Goal: Navigation & Orientation: Find specific page/section

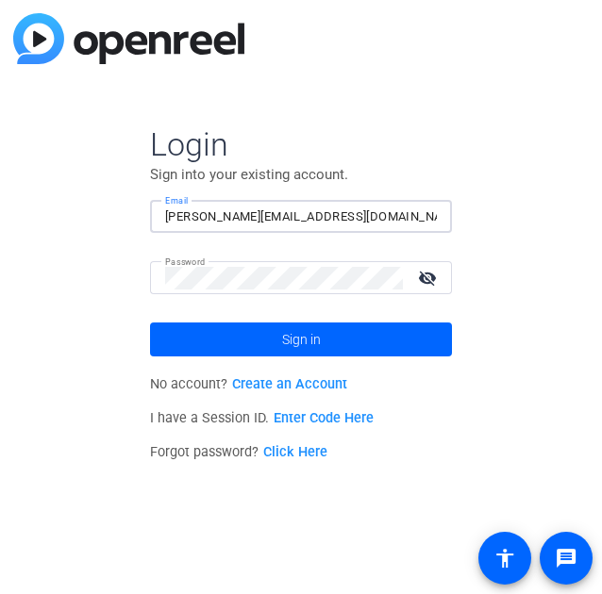
type input "[PERSON_NAME][EMAIL_ADDRESS][DOMAIN_NAME]"
click at [150, 323] on button "Sign in" at bounding box center [301, 340] width 302 height 34
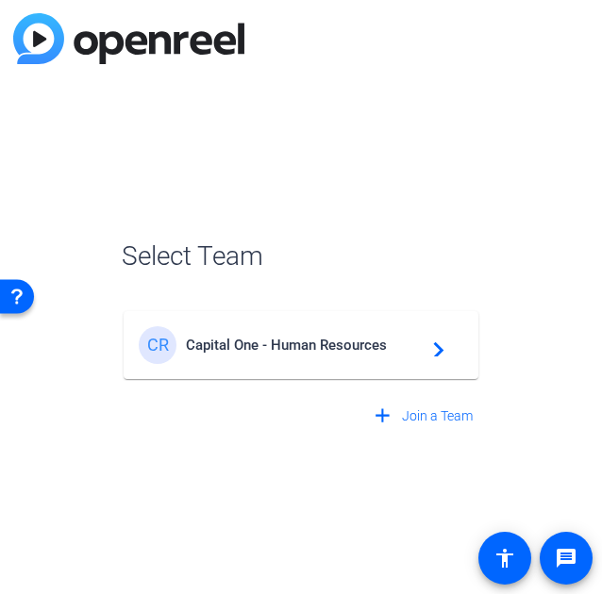
click at [370, 347] on span "Capital One - Human Resources" at bounding box center [304, 345] width 236 height 17
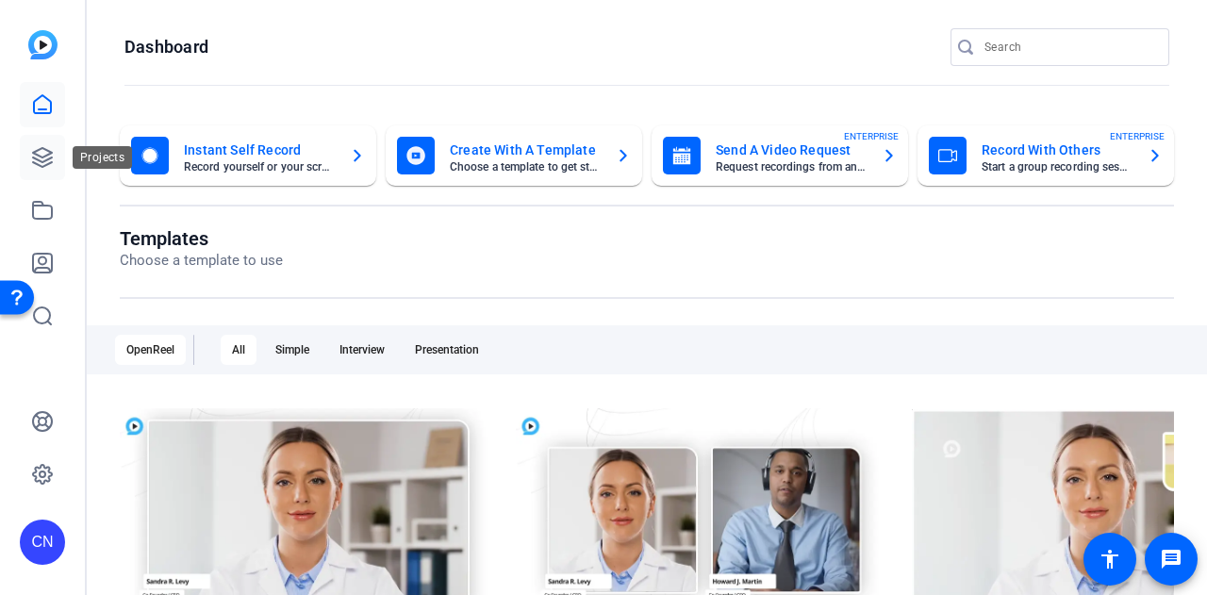
click at [47, 155] on icon at bounding box center [42, 157] width 19 height 19
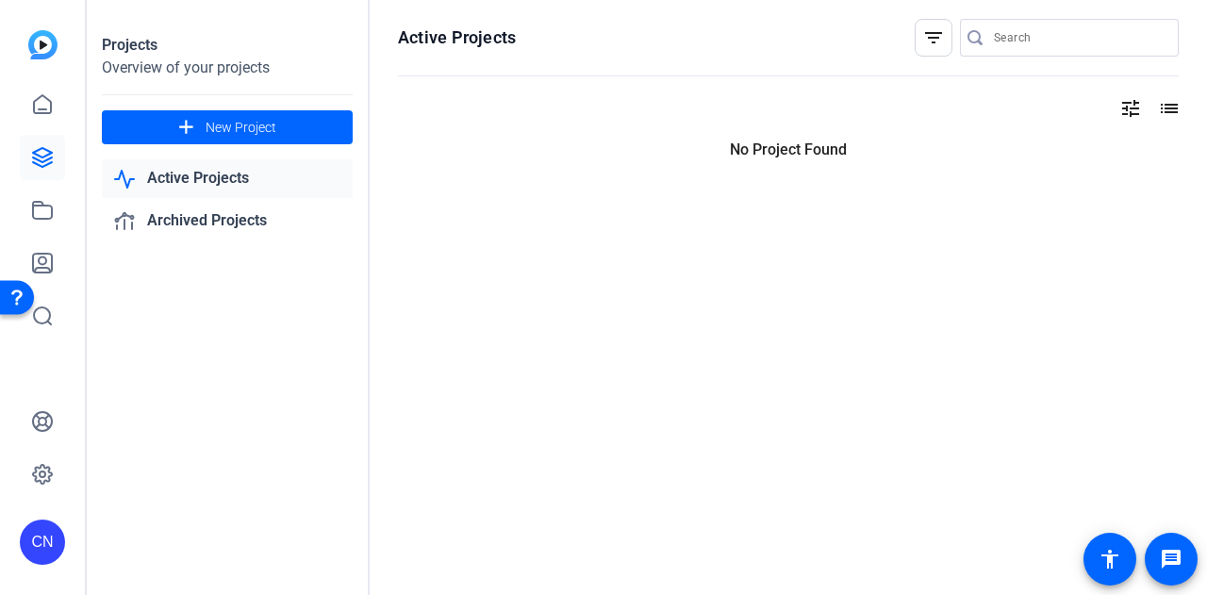
click at [257, 180] on link "Active Projects" at bounding box center [227, 178] width 251 height 39
click at [259, 220] on link "Archived Projects" at bounding box center [227, 221] width 251 height 39
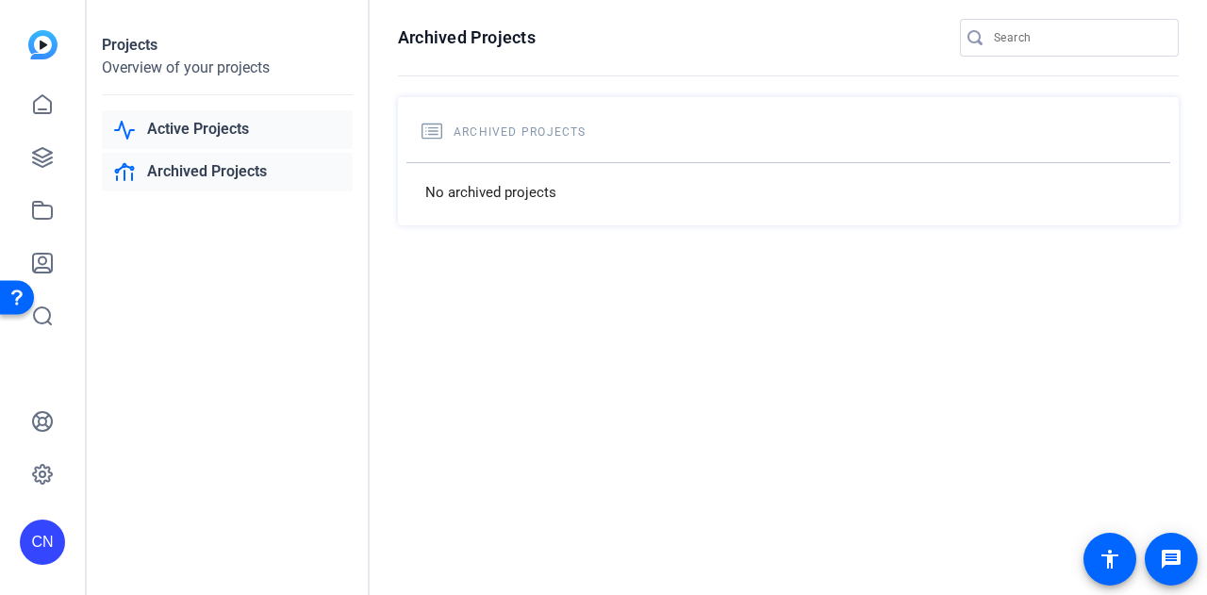
click at [215, 125] on link "Active Projects" at bounding box center [227, 129] width 251 height 39
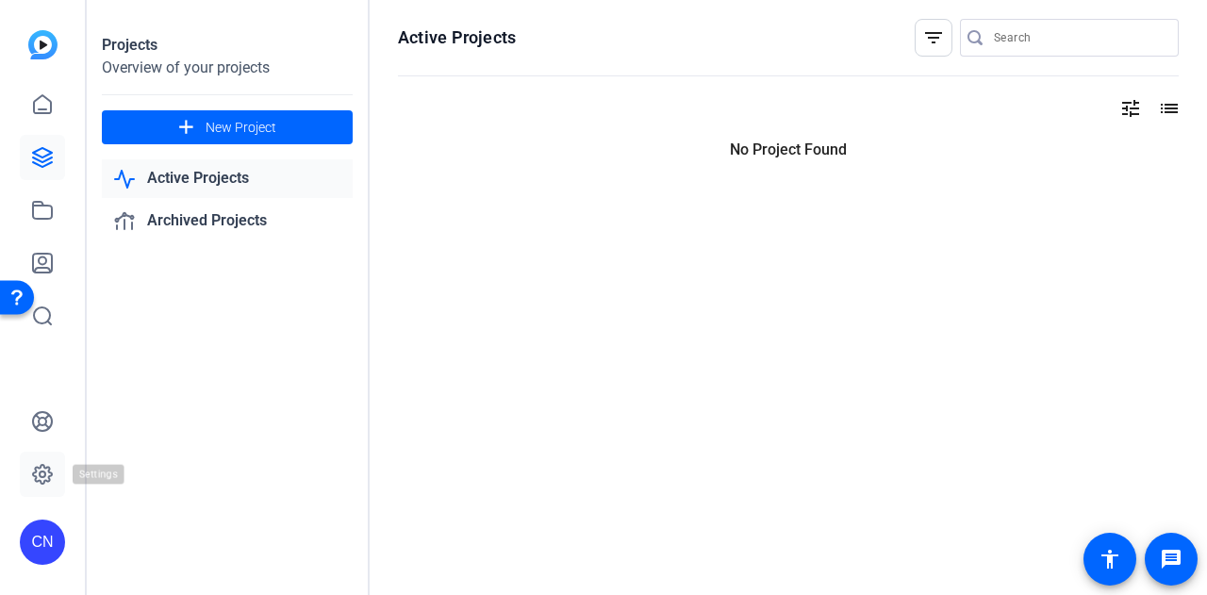
click at [49, 471] on icon at bounding box center [42, 474] width 19 height 19
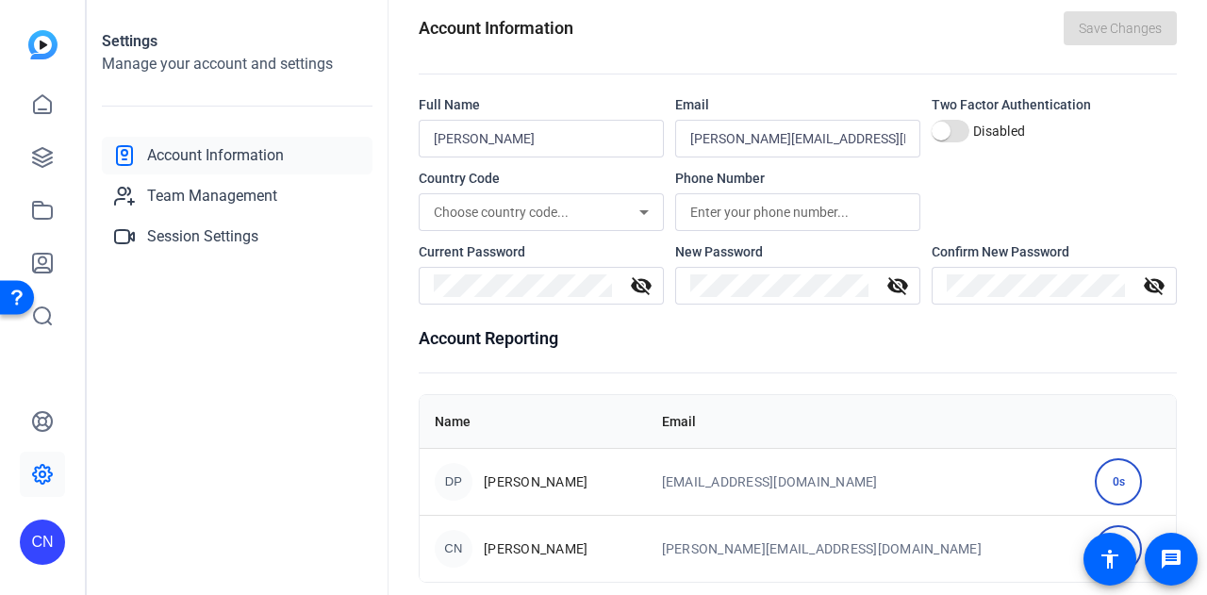
scroll to position [35, 0]
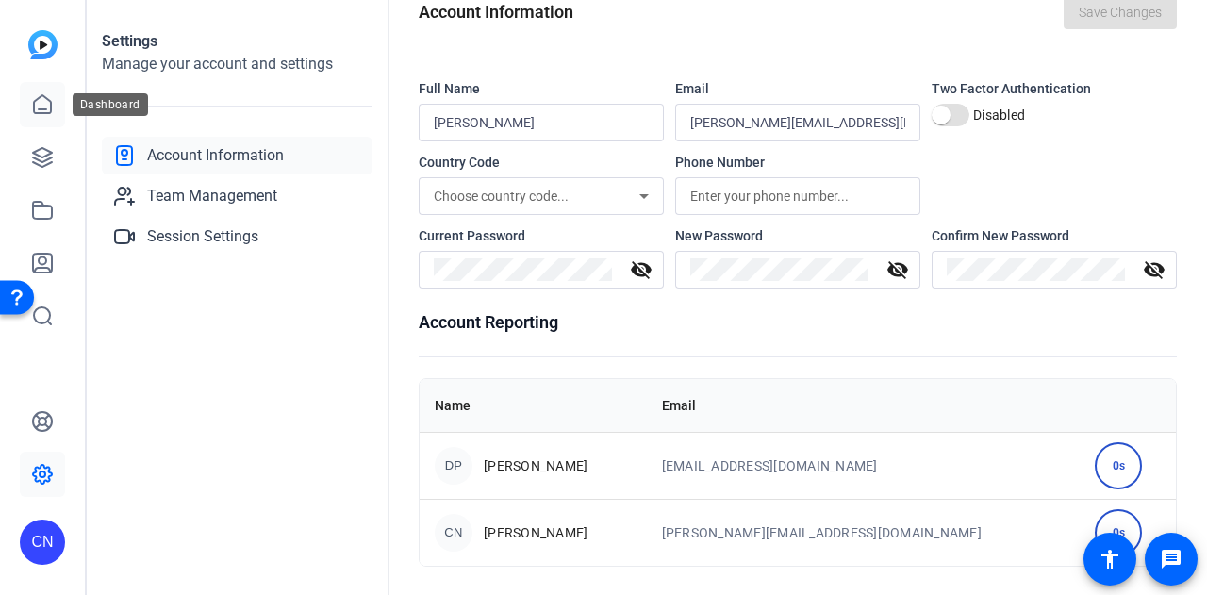
click at [38, 119] on link at bounding box center [42, 104] width 45 height 45
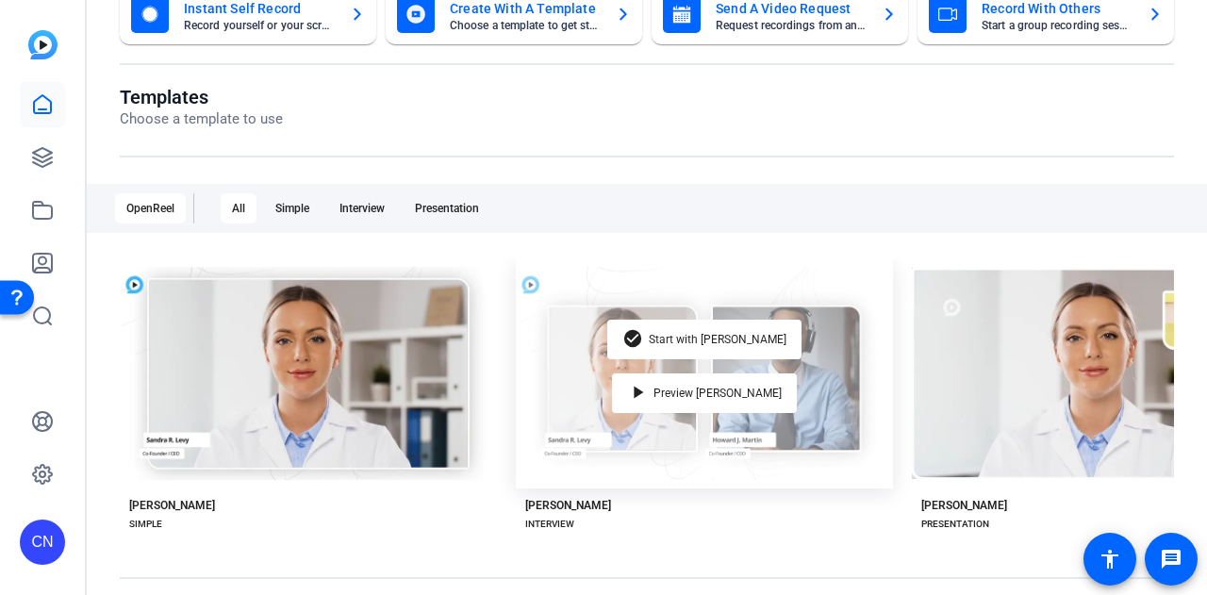
scroll to position [294, 0]
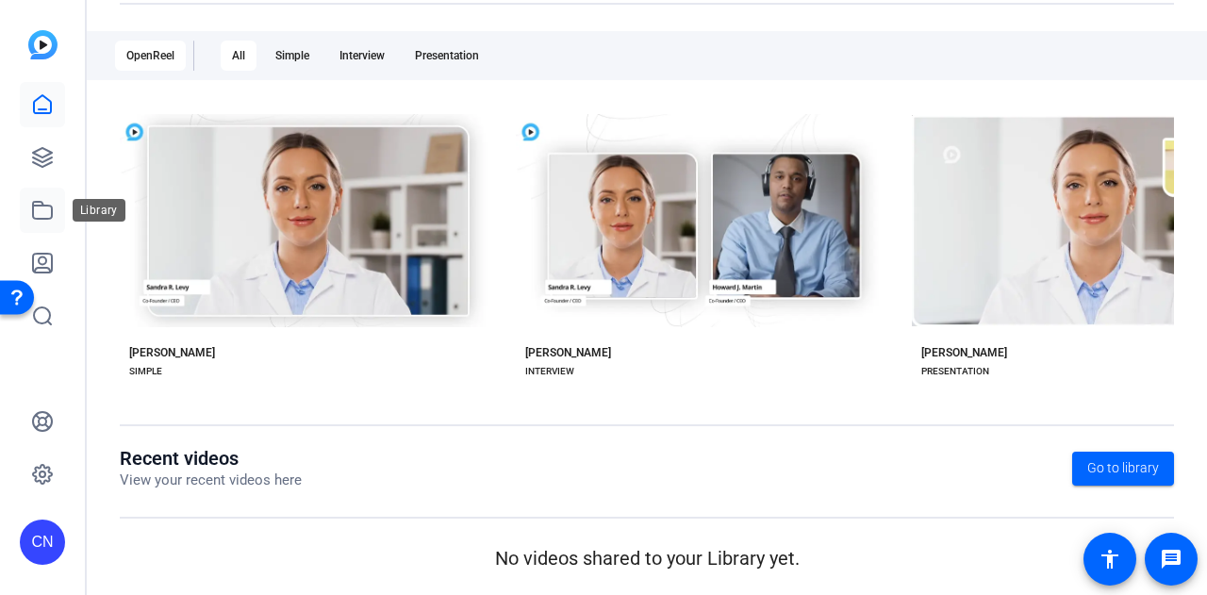
click at [42, 205] on icon at bounding box center [42, 210] width 23 height 23
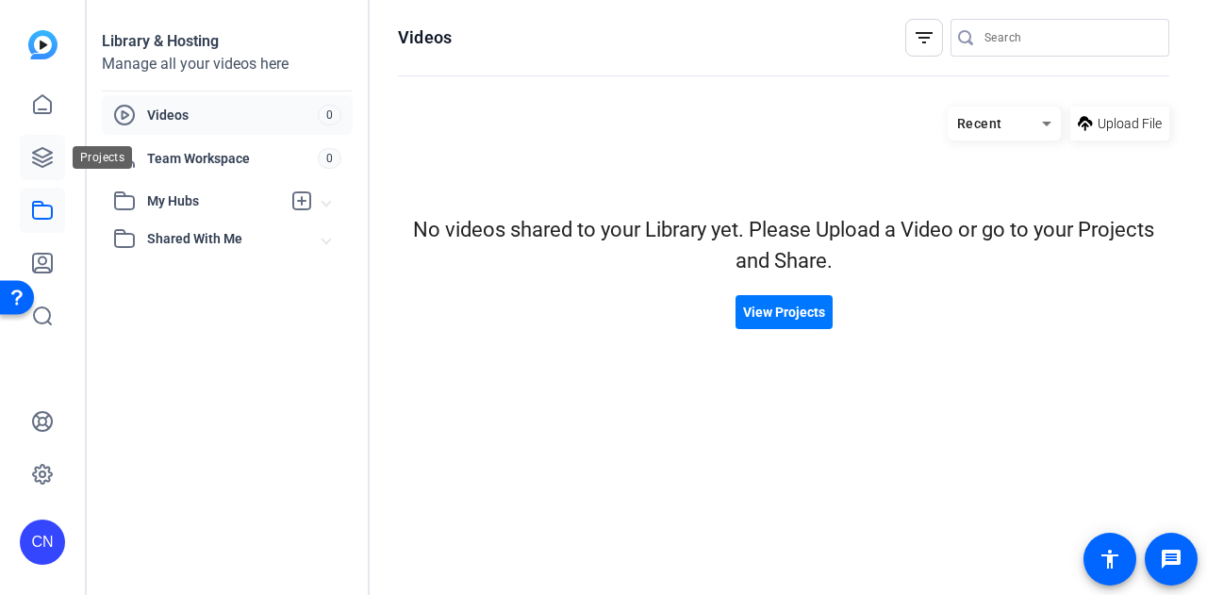
click at [36, 154] on icon at bounding box center [42, 157] width 19 height 19
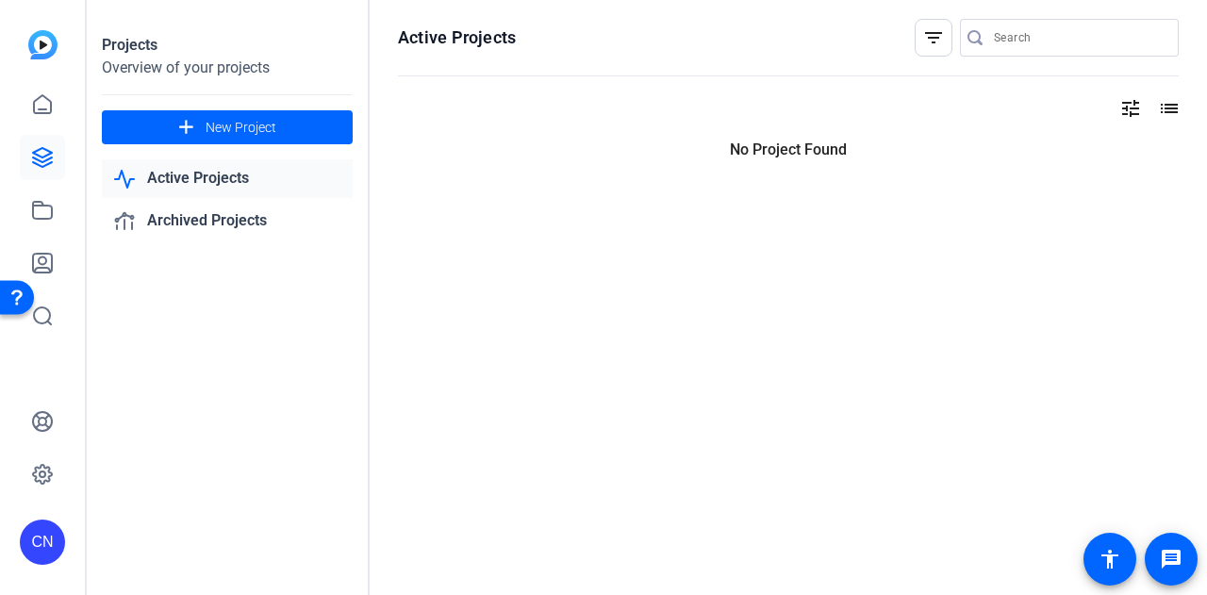
click at [204, 186] on link "Active Projects" at bounding box center [227, 178] width 251 height 39
